Goal: Task Accomplishment & Management: Use online tool/utility

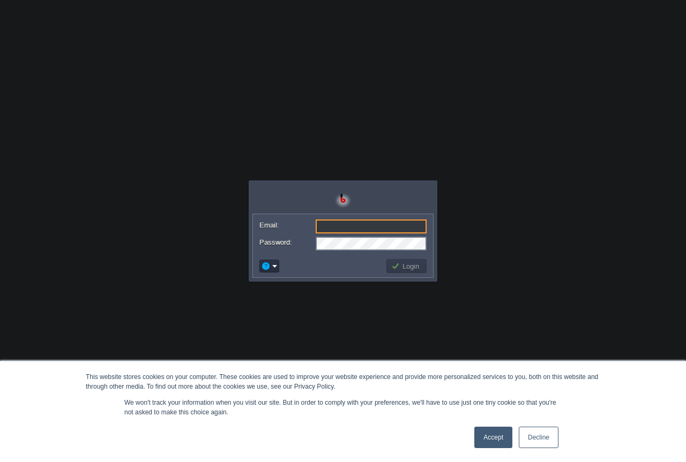
click at [359, 225] on input "Email:" at bounding box center [370, 227] width 111 height 14
click at [347, 213] on div at bounding box center [342, 197] width 181 height 33
click at [502, 443] on link "Accept" at bounding box center [493, 437] width 38 height 21
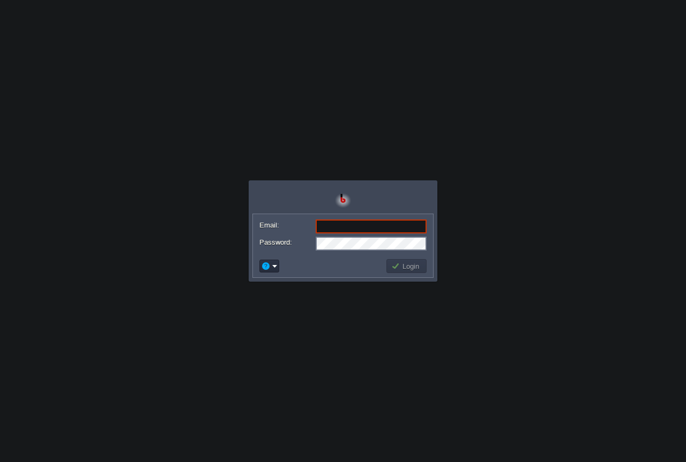
click at [348, 230] on input "Email:" at bounding box center [370, 227] width 111 height 14
type input "[EMAIL_ADDRESS][DOMAIN_NAME]"
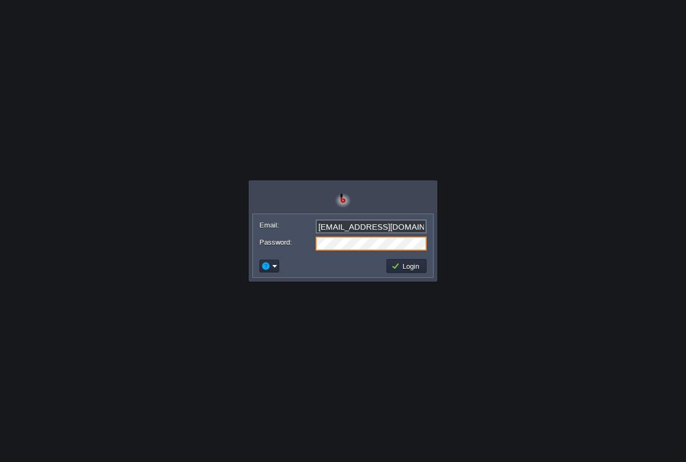
click at [405, 197] on div at bounding box center [342, 198] width 181 height 28
click at [409, 265] on button "Login" at bounding box center [406, 266] width 31 height 10
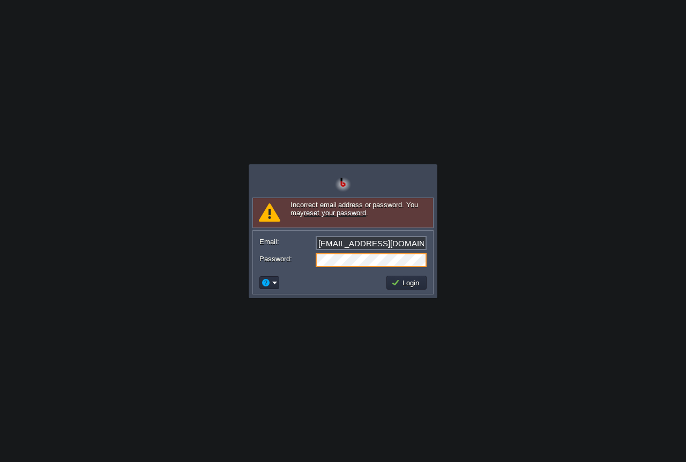
click at [407, 178] on div at bounding box center [342, 182] width 181 height 28
click at [390, 284] on td "Login" at bounding box center [406, 283] width 40 height 14
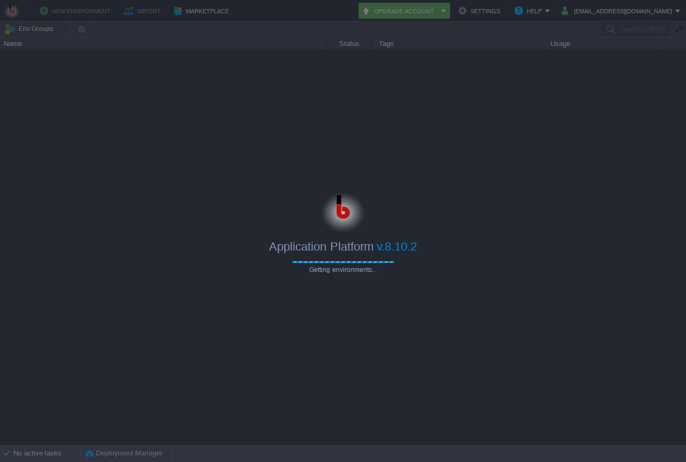
type input "Search (Ctrl+F)"
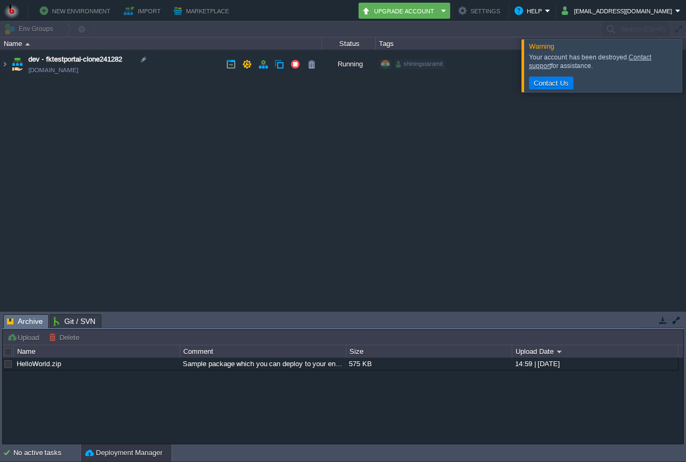
click at [660, 320] on button "button" at bounding box center [663, 320] width 10 height 10
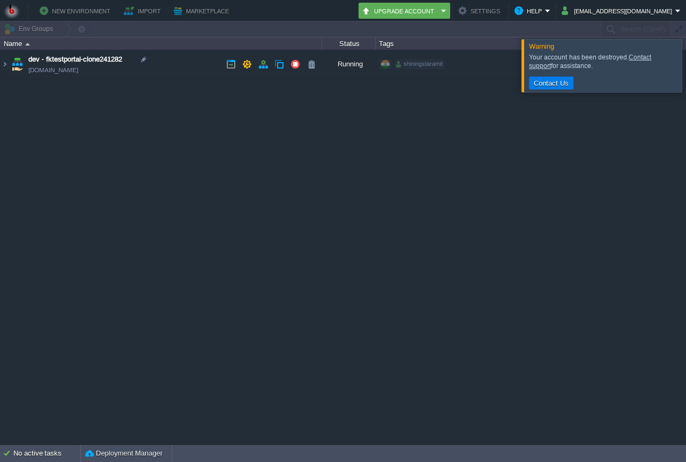
click at [574, 310] on div "dev - fktestportal-clone241282 [DOMAIN_NAME] Running shiningstaramit + Add to E…" at bounding box center [343, 247] width 686 height 394
click at [685, 87] on div at bounding box center [698, 65] width 0 height 52
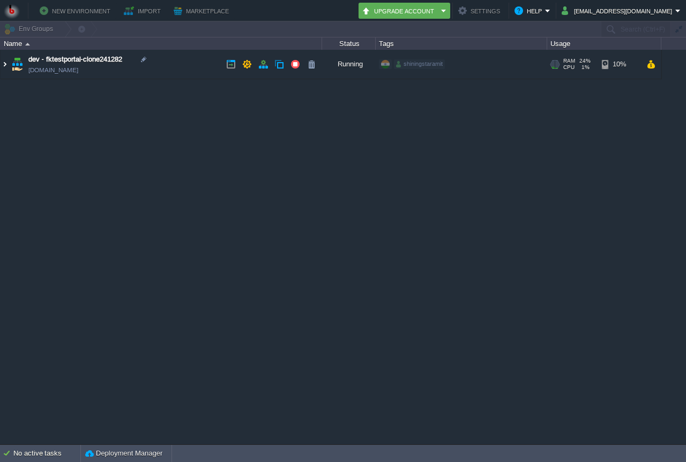
click at [3, 66] on img at bounding box center [5, 64] width 9 height 29
